Goal: Information Seeking & Learning: Learn about a topic

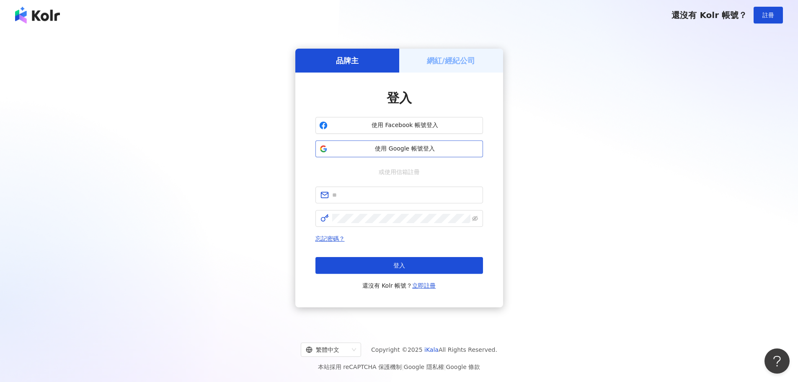
click at [419, 147] on span "使用 Google 帳號登入" at bounding box center [405, 149] width 148 height 8
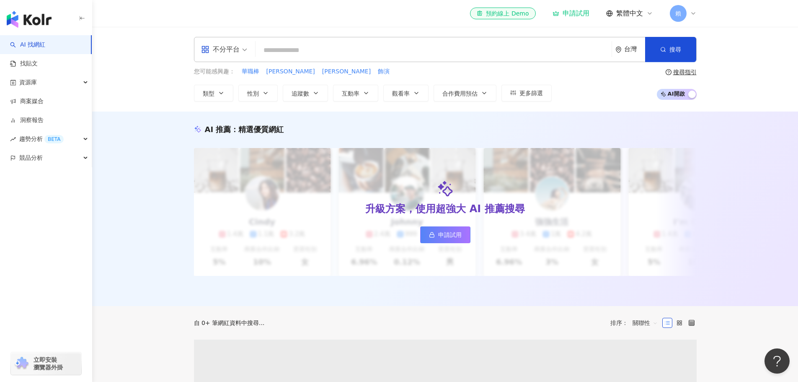
click at [378, 54] on input "search" at bounding box center [433, 50] width 349 height 16
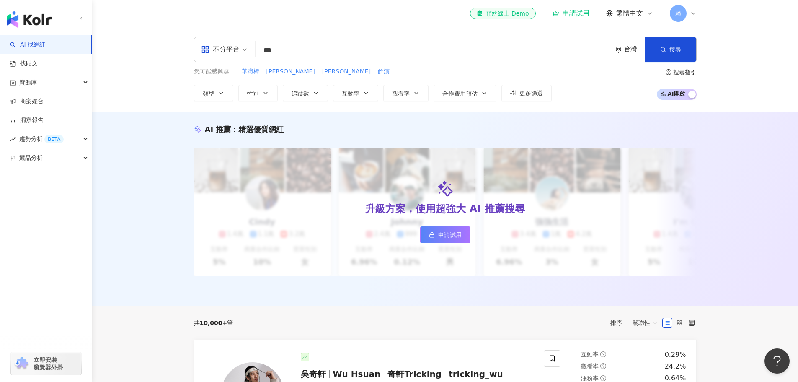
type input "***"
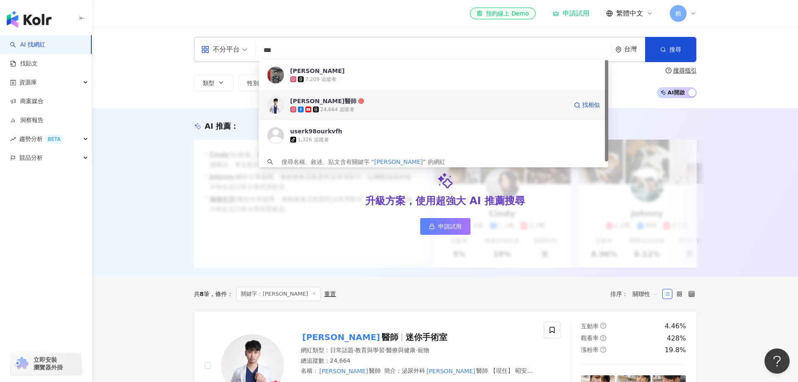
click at [360, 103] on span "[PERSON_NAME]醫師" at bounding box center [428, 101] width 277 height 8
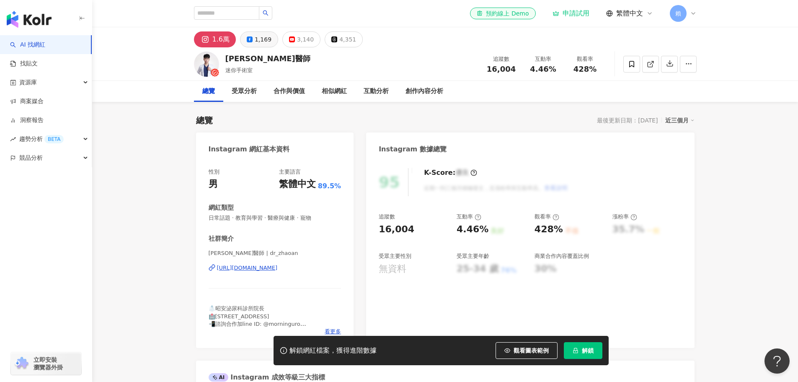
click at [247, 39] on icon at bounding box center [250, 39] width 6 height 6
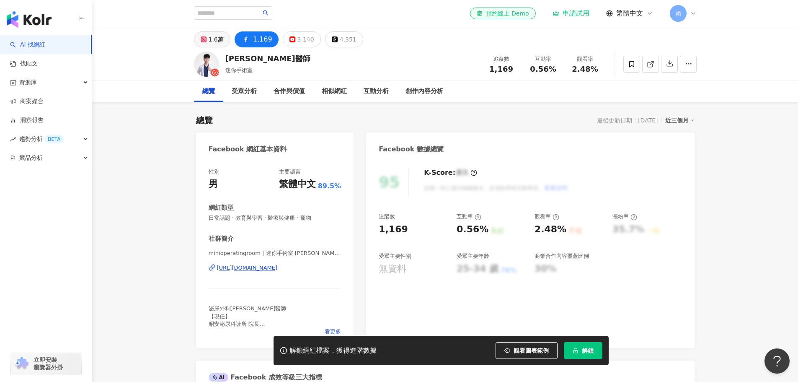
click at [203, 41] on icon at bounding box center [203, 39] width 3 height 3
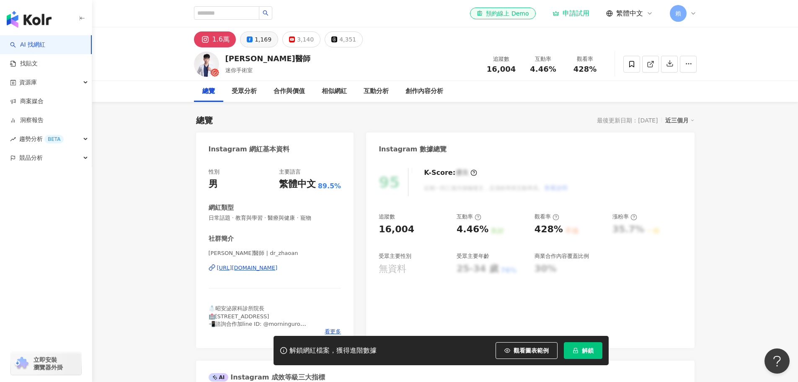
click at [266, 45] on div "1,169" at bounding box center [263, 40] width 17 height 12
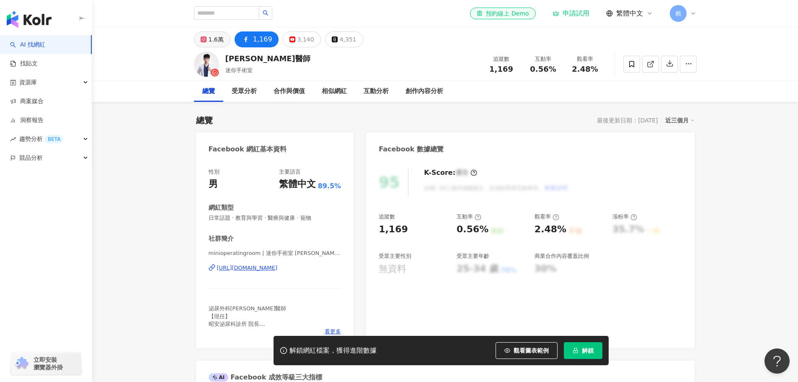
click at [217, 34] on div "1.6萬" at bounding box center [216, 40] width 15 height 12
click at [219, 39] on div "1.6萬" at bounding box center [216, 40] width 15 height 12
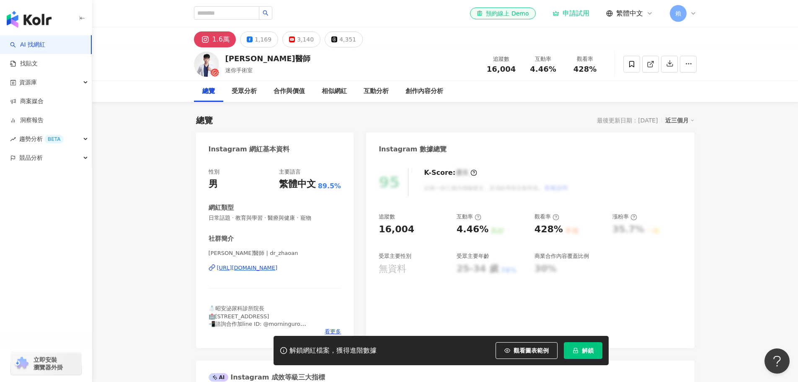
click at [257, 40] on div "1,169" at bounding box center [263, 40] width 17 height 12
click at [262, 43] on div "1,169" at bounding box center [263, 40] width 17 height 12
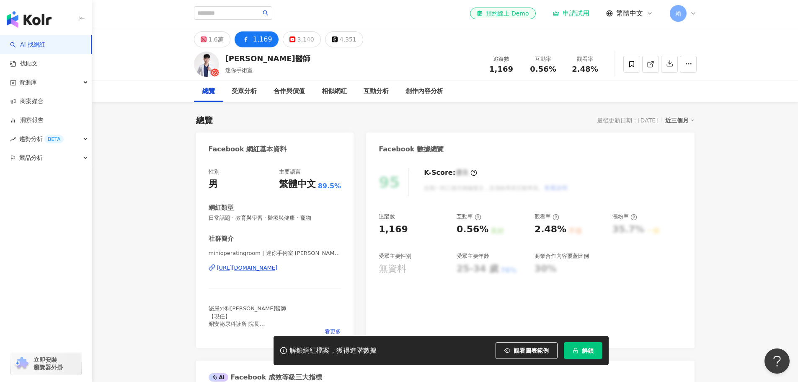
click at [260, 38] on div "1,169" at bounding box center [262, 40] width 19 height 12
click at [217, 43] on div "1.6萬" at bounding box center [216, 40] width 15 height 12
